Goal: Find specific page/section: Find specific page/section

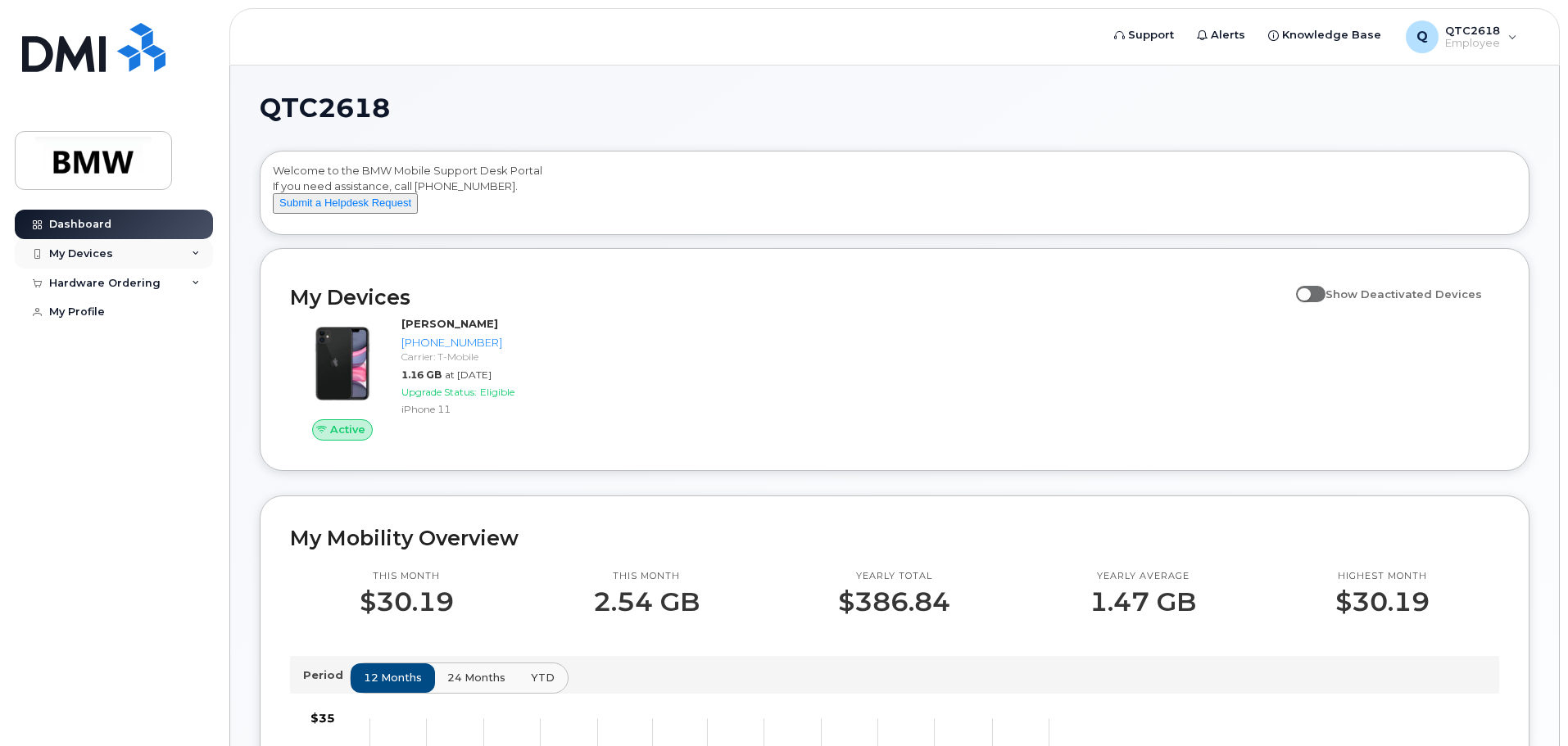
click at [88, 259] on div "My Devices" at bounding box center [81, 254] width 64 height 13
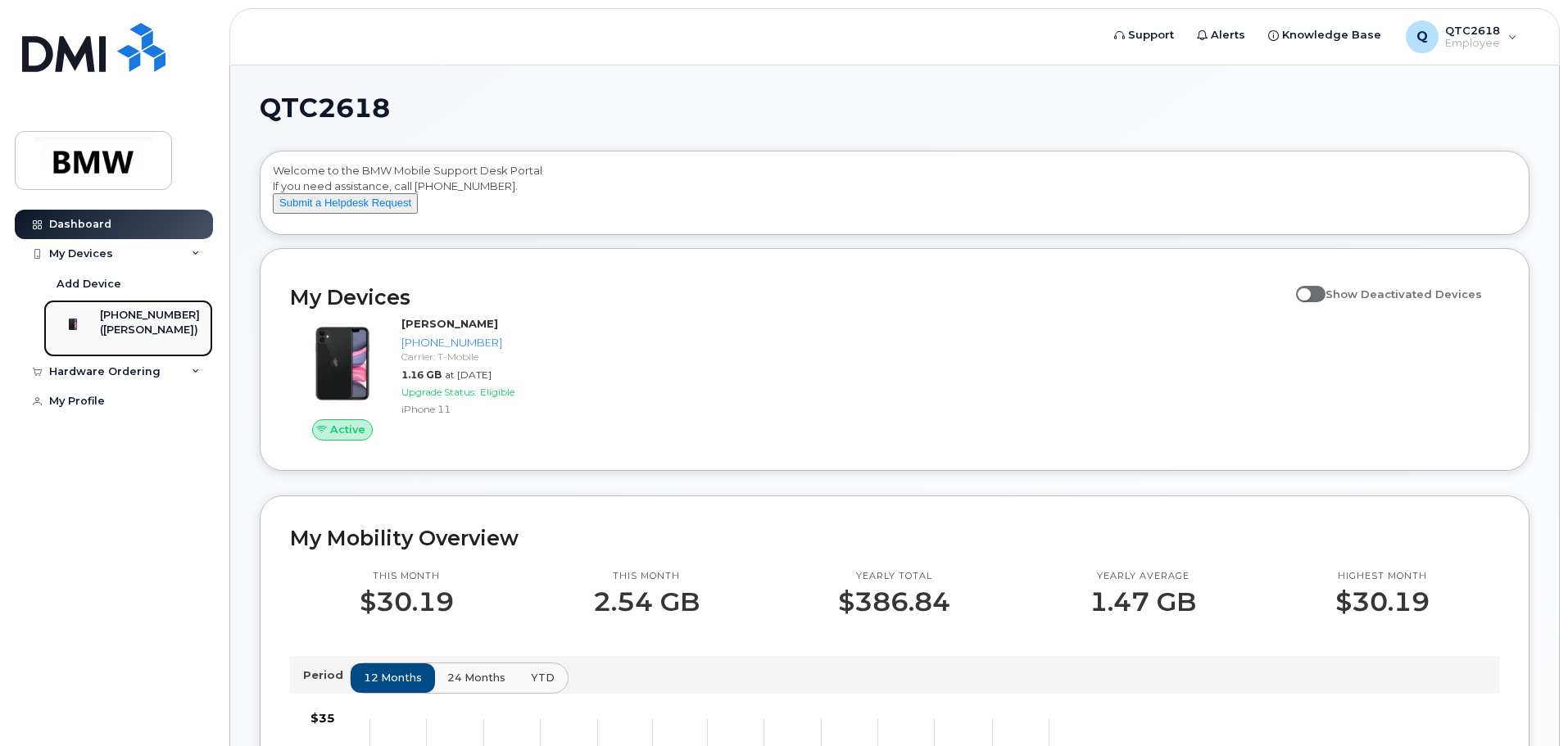
click at [131, 336] on div "([PERSON_NAME])" at bounding box center [150, 330] width 100 height 15
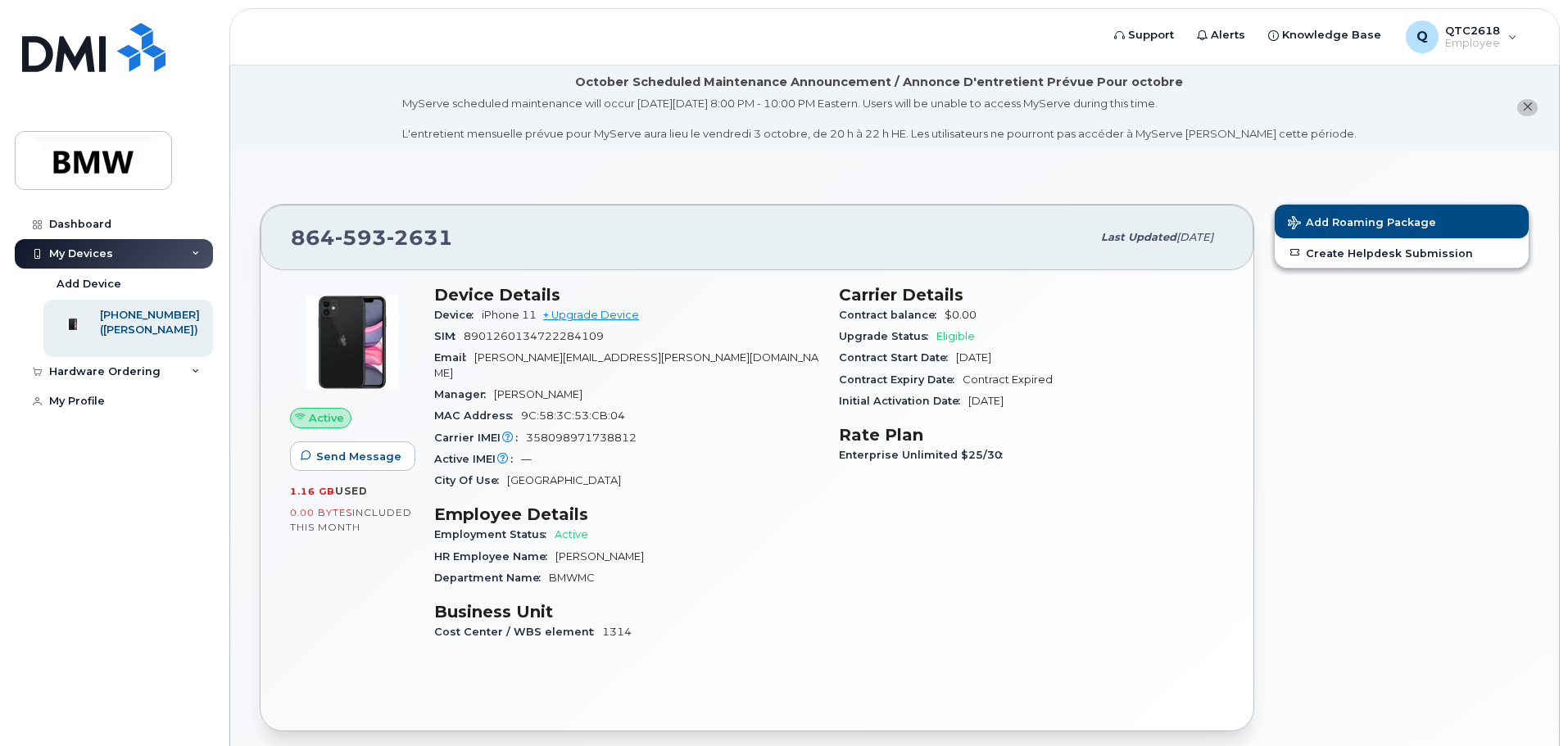
click at [1526, 109] on icon "close notification" at bounding box center [1527, 107] width 11 height 11
